Goal: Ask a question

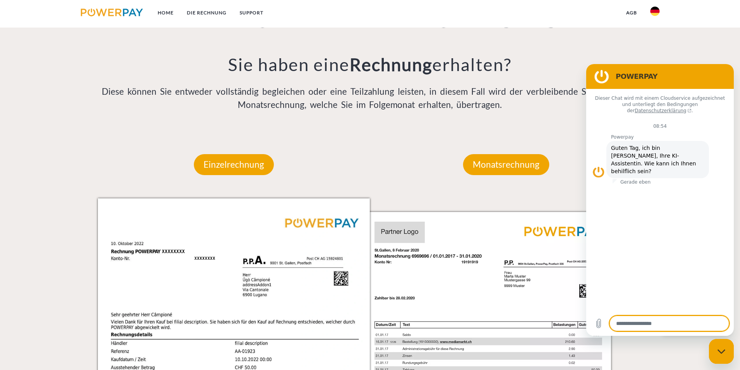
scroll to position [574, 0]
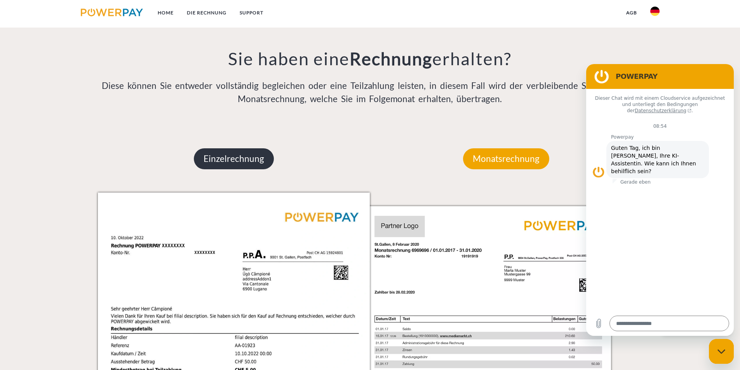
click at [238, 161] on p "Einzelrechnung" at bounding box center [234, 158] width 80 height 21
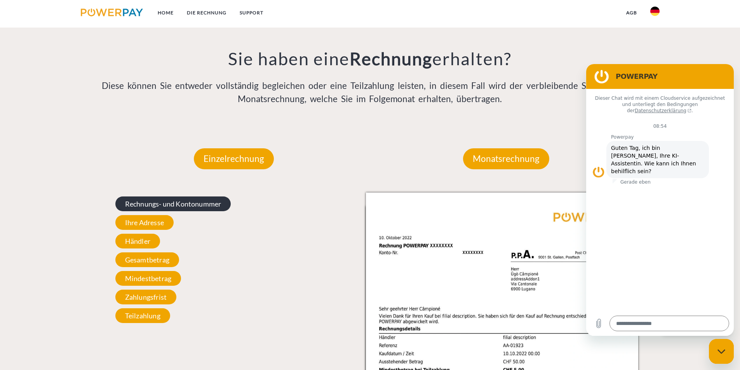
click at [191, 207] on span "Rechnungs- und Kontonummer" at bounding box center [173, 204] width 116 height 15
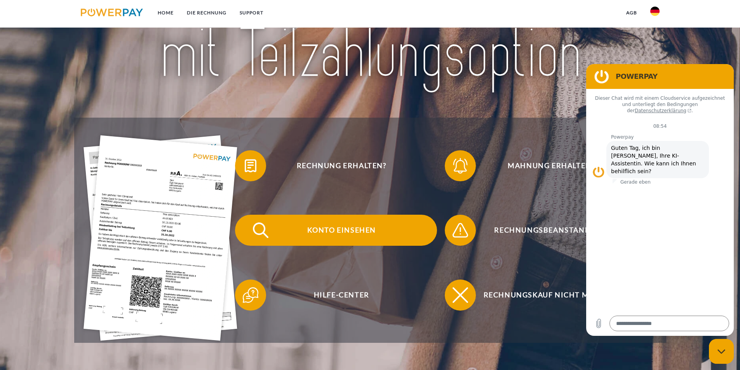
scroll to position [108, 0]
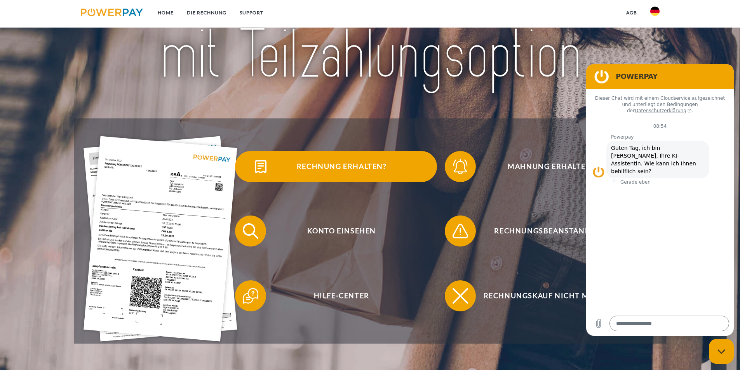
click at [318, 164] on span "Rechnung erhalten?" at bounding box center [341, 166] width 190 height 31
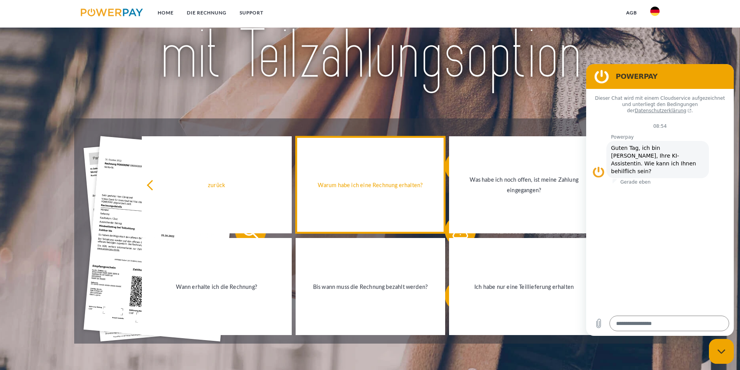
scroll to position [263, 0]
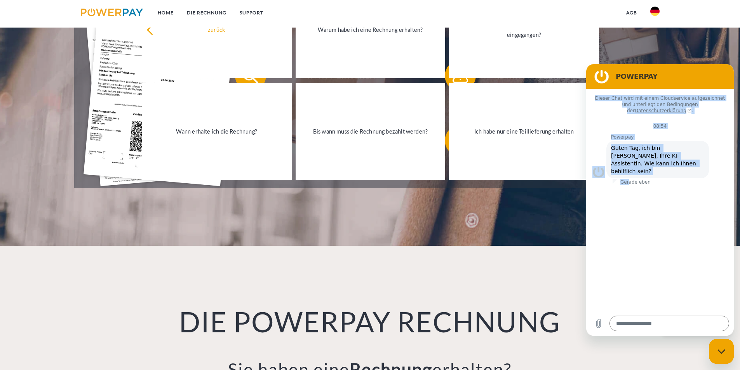
drag, startPoint x: 693, startPoint y: 73, endPoint x: 631, endPoint y: 160, distance: 107.5
click at [628, 166] on div "POWERPAY Dieser Chat wird mit einem Cloudservice aufgezeichnet und unterliegt d…" at bounding box center [660, 200] width 148 height 272
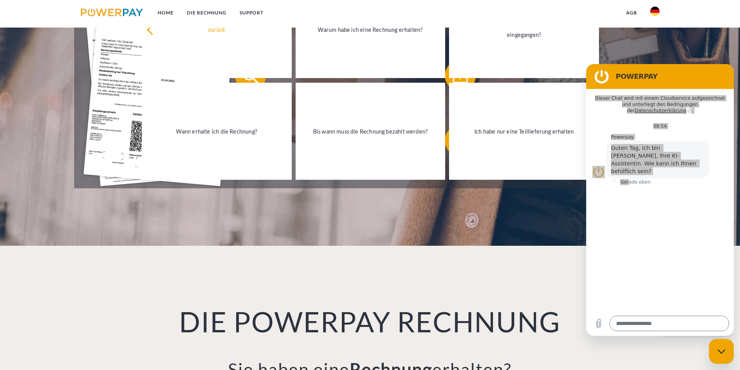
click at [726, 355] on div "Messaging-Fenster schließen" at bounding box center [721, 351] width 23 height 23
type textarea "*"
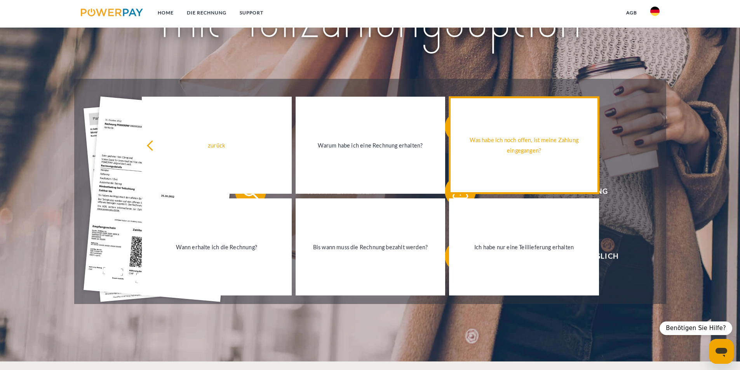
scroll to position [146, 0]
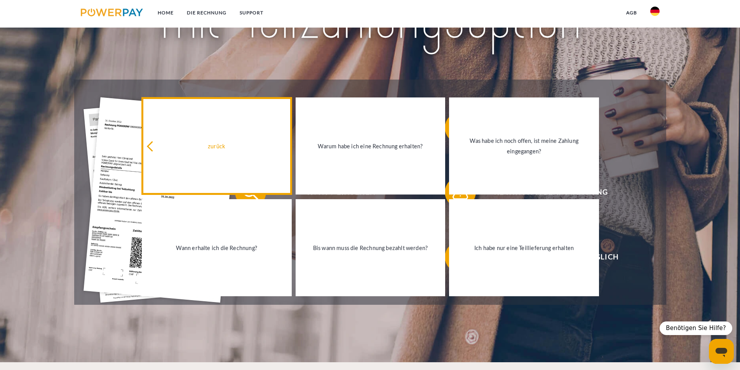
click at [214, 153] on link "zurück" at bounding box center [217, 145] width 150 height 97
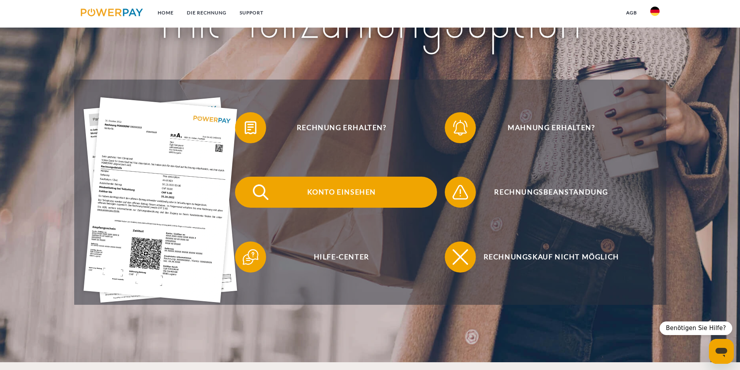
click at [331, 196] on span "Konto einsehen" at bounding box center [341, 192] width 190 height 31
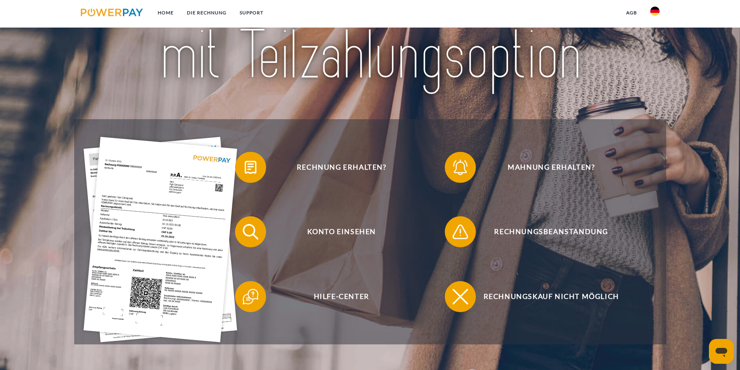
scroll to position [117, 0]
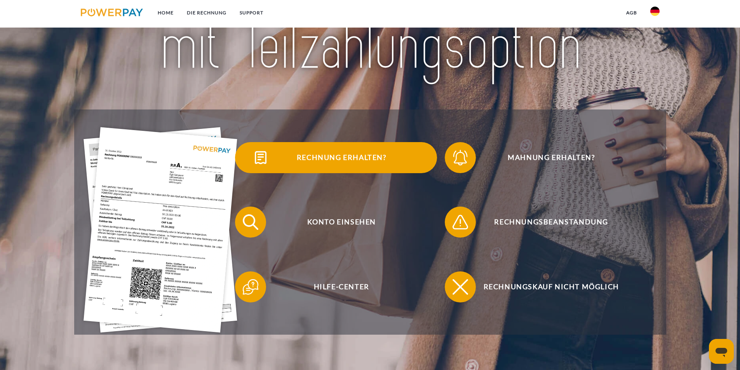
click at [345, 158] on span "Rechnung erhalten?" at bounding box center [341, 157] width 190 height 31
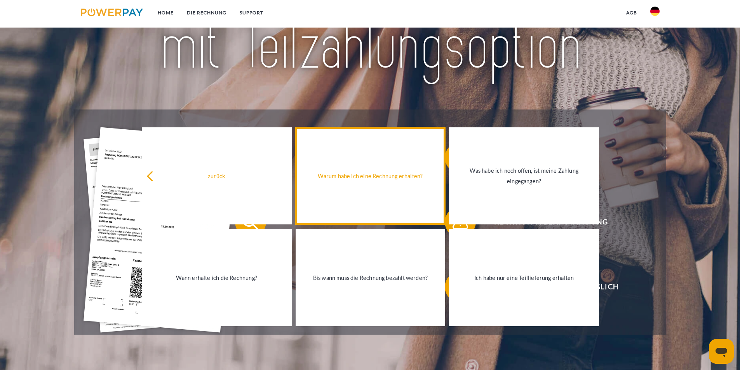
click at [378, 181] on div "Warum habe ich eine Rechnung erhalten?" at bounding box center [370, 176] width 141 height 10
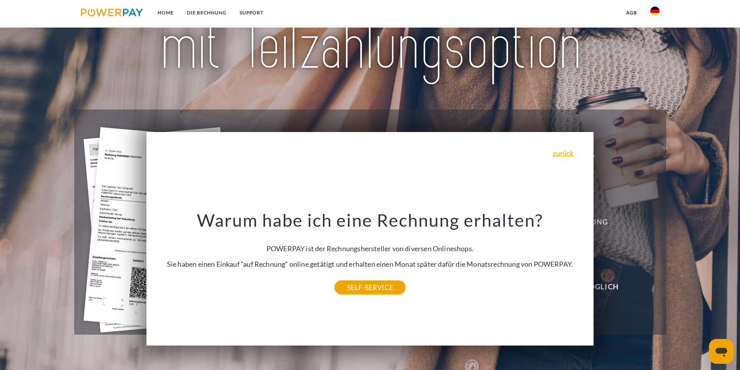
click at [563, 157] on link "zurück" at bounding box center [563, 153] width 21 height 7
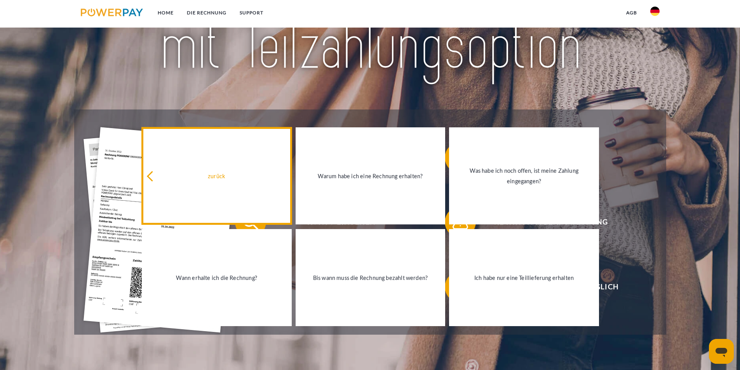
click at [221, 177] on div "zurück" at bounding box center [216, 176] width 141 height 10
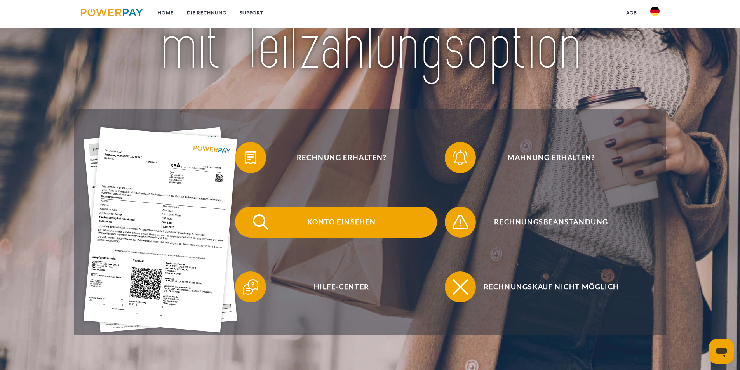
click at [336, 226] on span "Konto einsehen" at bounding box center [341, 222] width 190 height 31
